Goal: Task Accomplishment & Management: Manage account settings

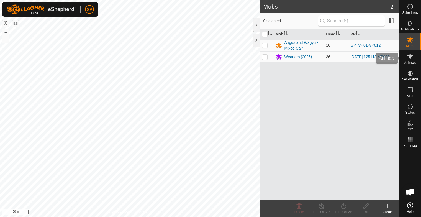
click at [410, 59] on icon at bounding box center [410, 56] width 7 height 7
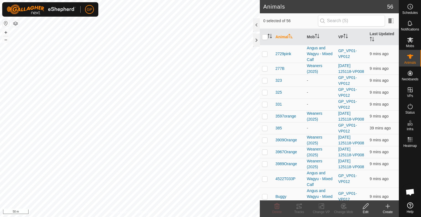
scroll to position [601, 0]
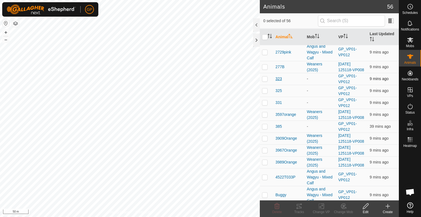
click at [276, 77] on span "323" at bounding box center [278, 79] width 6 height 6
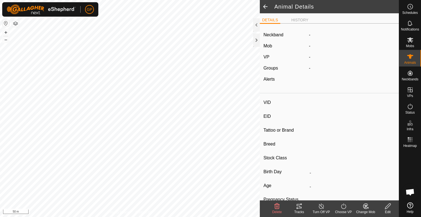
type input "323"
type input "-"
type input "Black Angus"
type input "-"
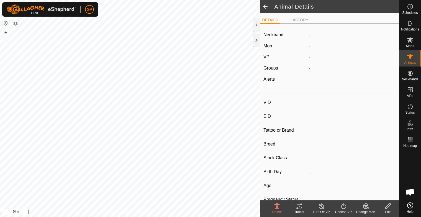
type input "Wet/Lactating"
type input "0 kg"
type input "-"
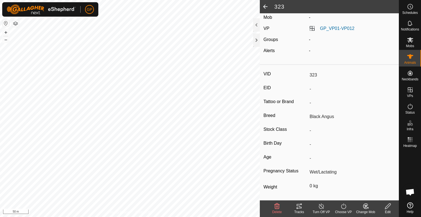
scroll to position [54, 0]
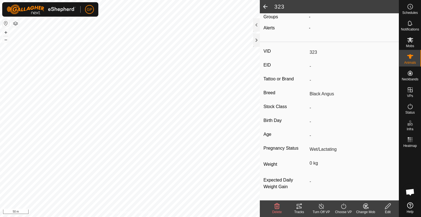
drag, startPoint x: 308, startPoint y: 93, endPoint x: 331, endPoint y: 92, distance: 22.7
click at [331, 92] on input "Black Angus" at bounding box center [351, 93] width 88 height 9
click at [298, 206] on icon at bounding box center [299, 206] width 7 height 7
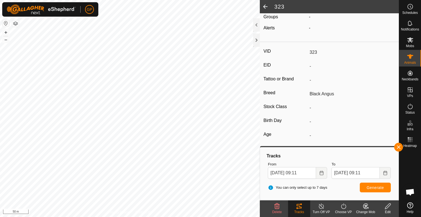
click at [298, 207] on icon at bounding box center [299, 206] width 7 height 7
click at [298, 205] on icon at bounding box center [299, 206] width 7 height 7
click at [407, 12] on span "Schedules" at bounding box center [410, 12] width 16 height 3
